Goal: Task Accomplishment & Management: Use online tool/utility

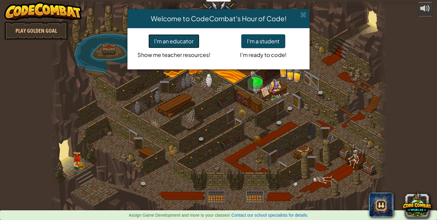
click at [169, 45] on button "I'm an educator" at bounding box center [173, 41] width 51 height 14
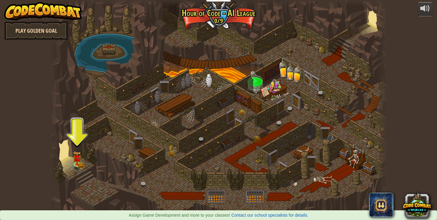
click at [45, 33] on link "Play Golden Goal" at bounding box center [36, 31] width 64 height 18
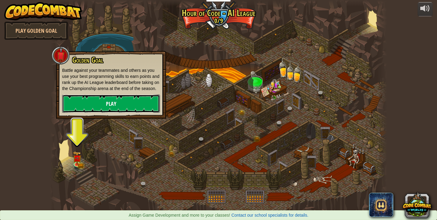
click at [115, 113] on link "Play" at bounding box center [111, 104] width 98 height 18
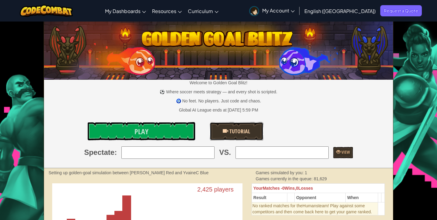
click at [239, 133] on span "Tutorial" at bounding box center [239, 132] width 22 height 8
